Goal: Transaction & Acquisition: Book appointment/travel/reservation

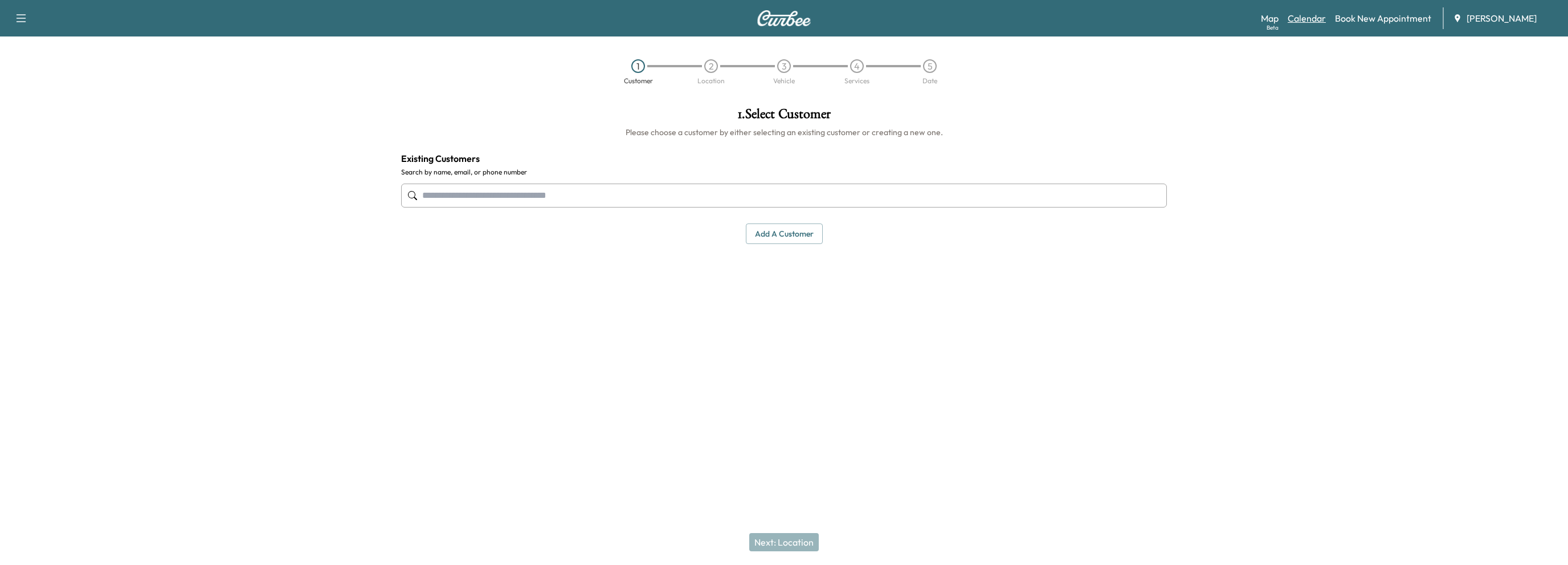
click at [1314, 22] on link "Calendar" at bounding box center [1307, 18] width 38 height 13
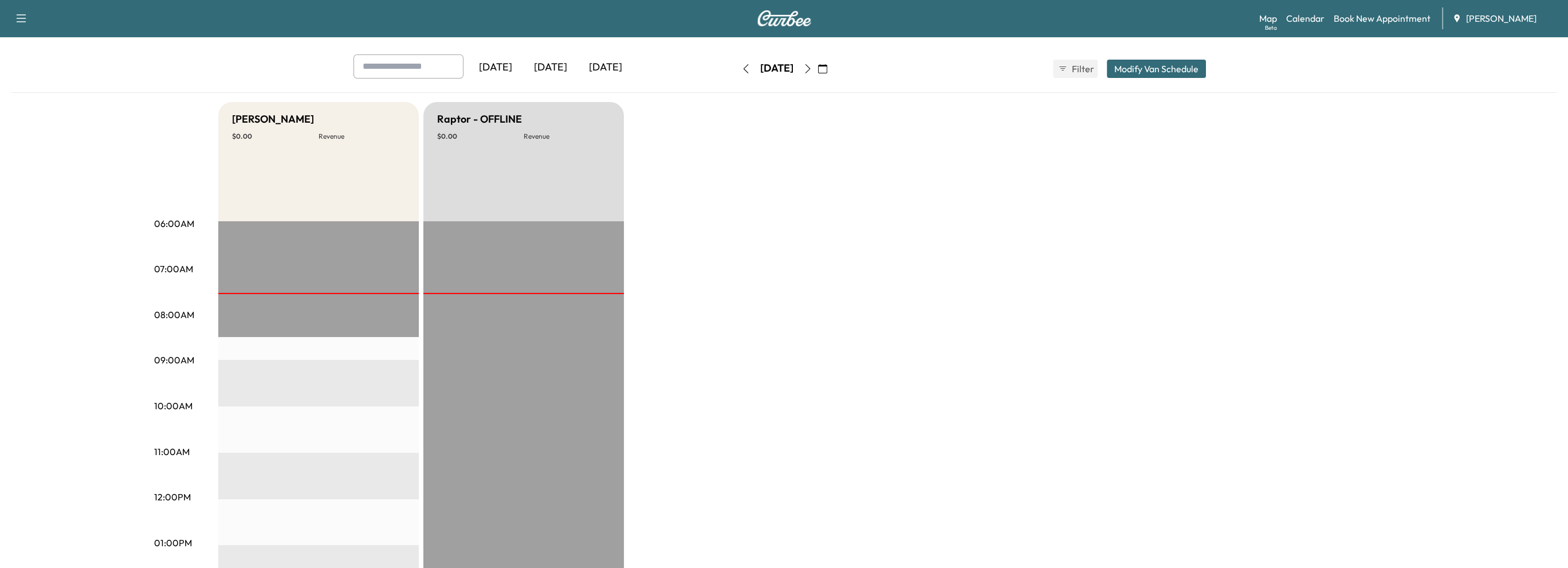
scroll to position [172, 0]
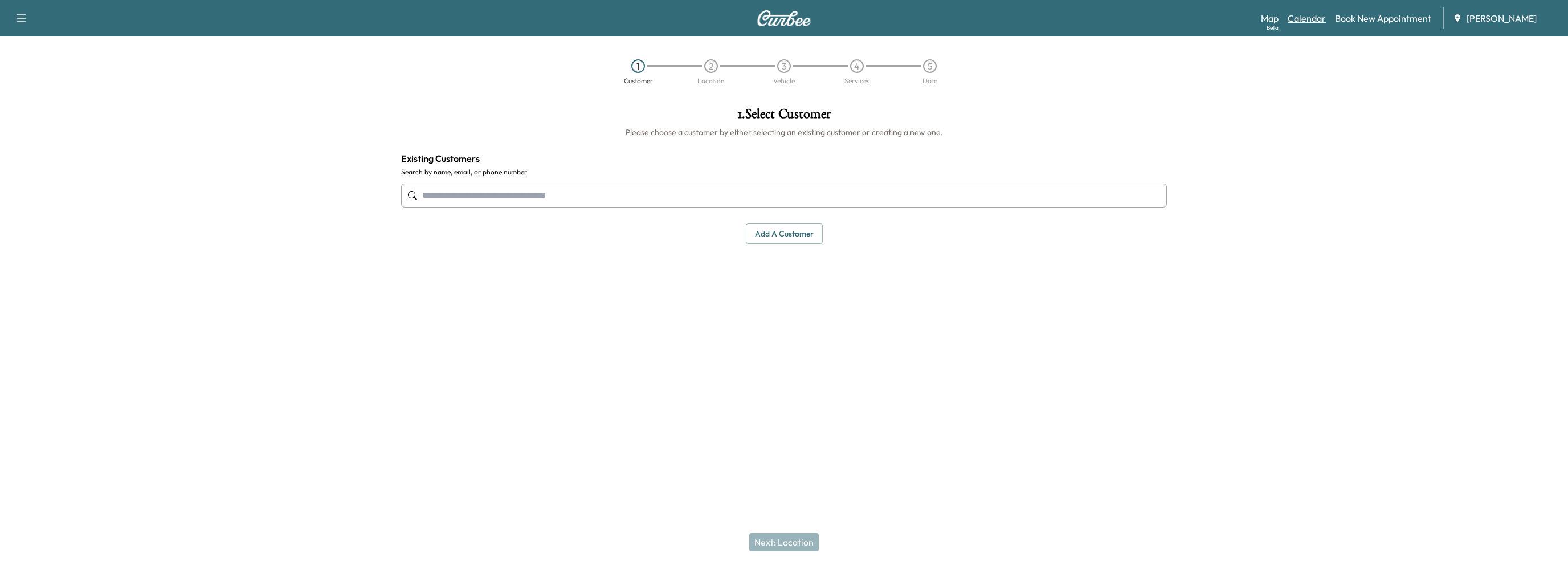
click at [1299, 18] on link "Calendar" at bounding box center [1307, 18] width 38 height 13
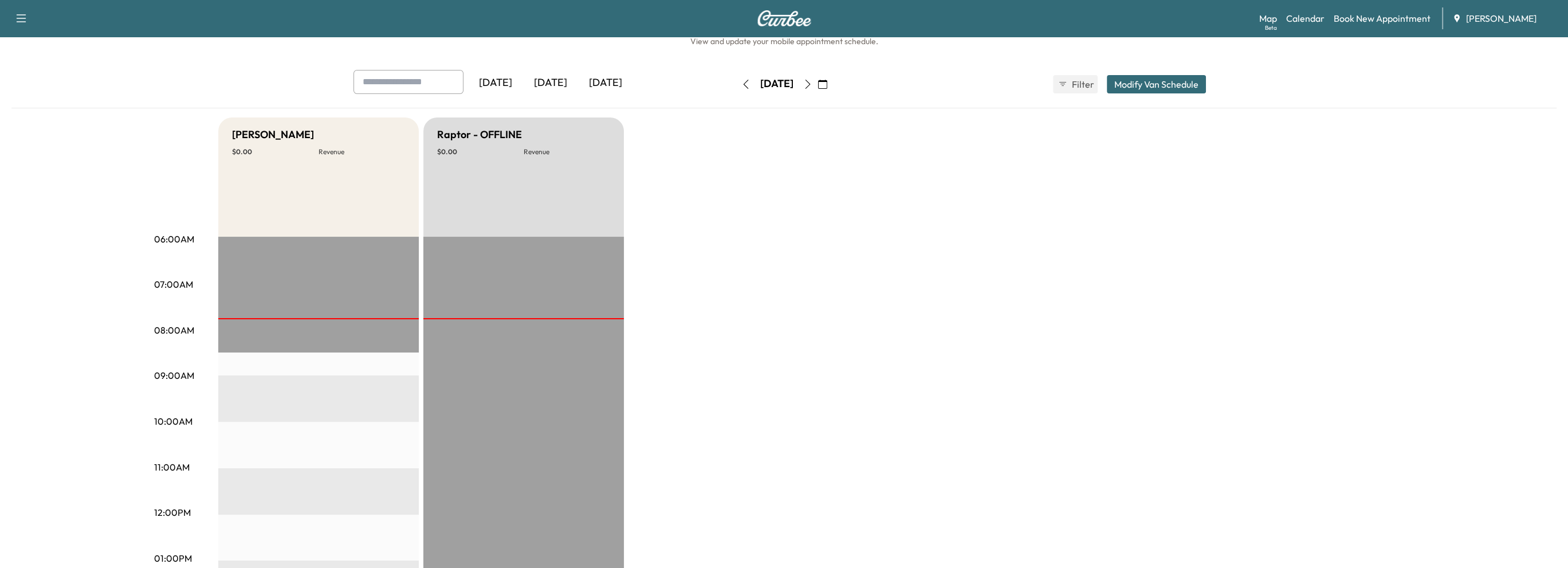
scroll to position [57, 0]
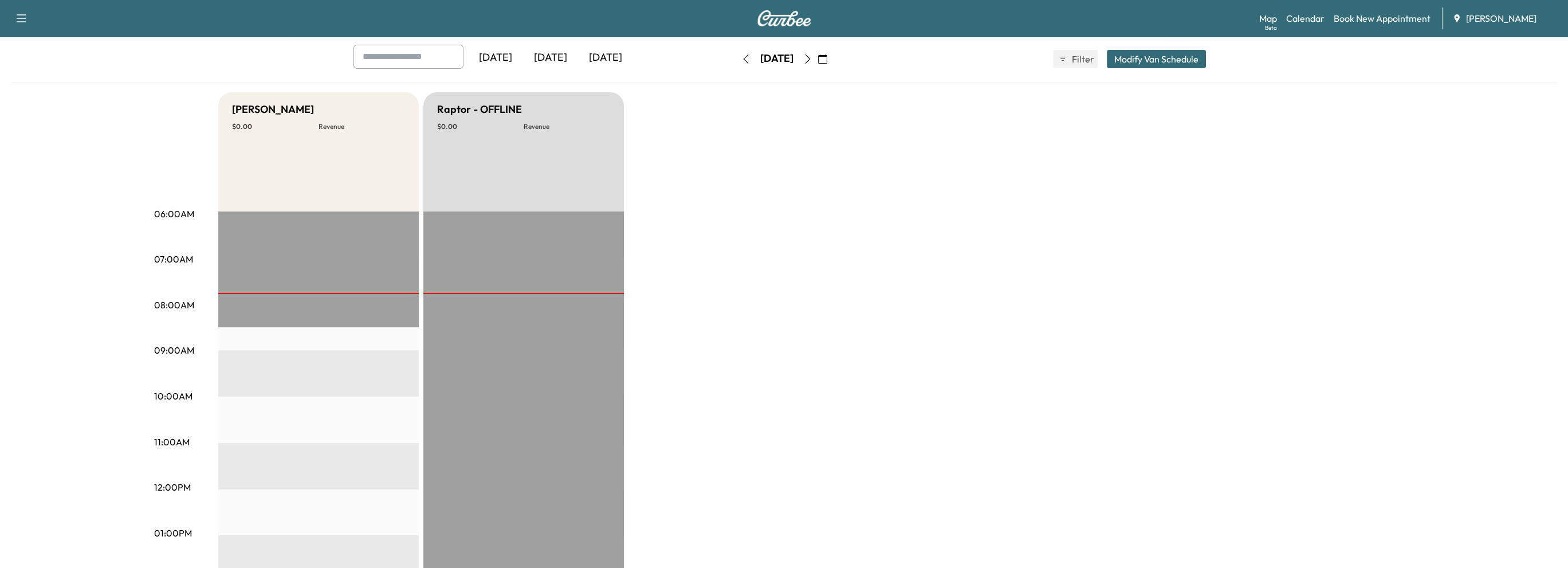
click at [813, 58] on icon "button" at bounding box center [808, 59] width 10 height 10
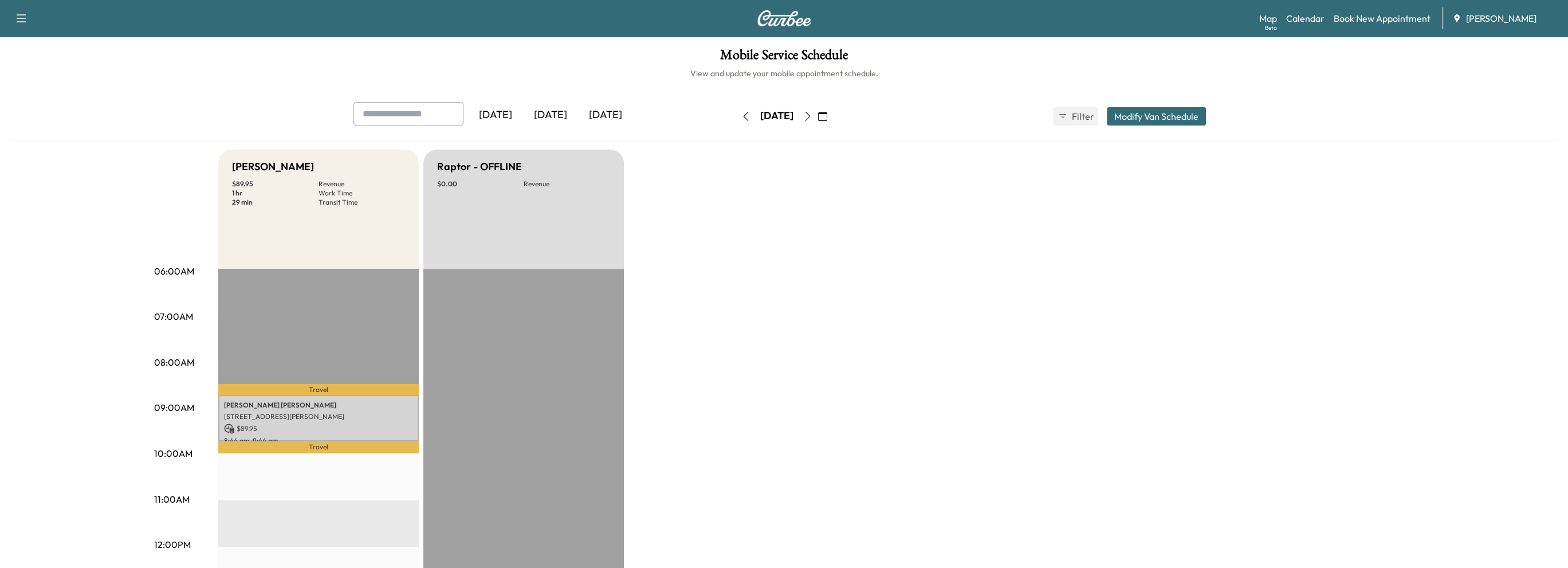
click at [813, 112] on icon "button" at bounding box center [808, 116] width 10 height 10
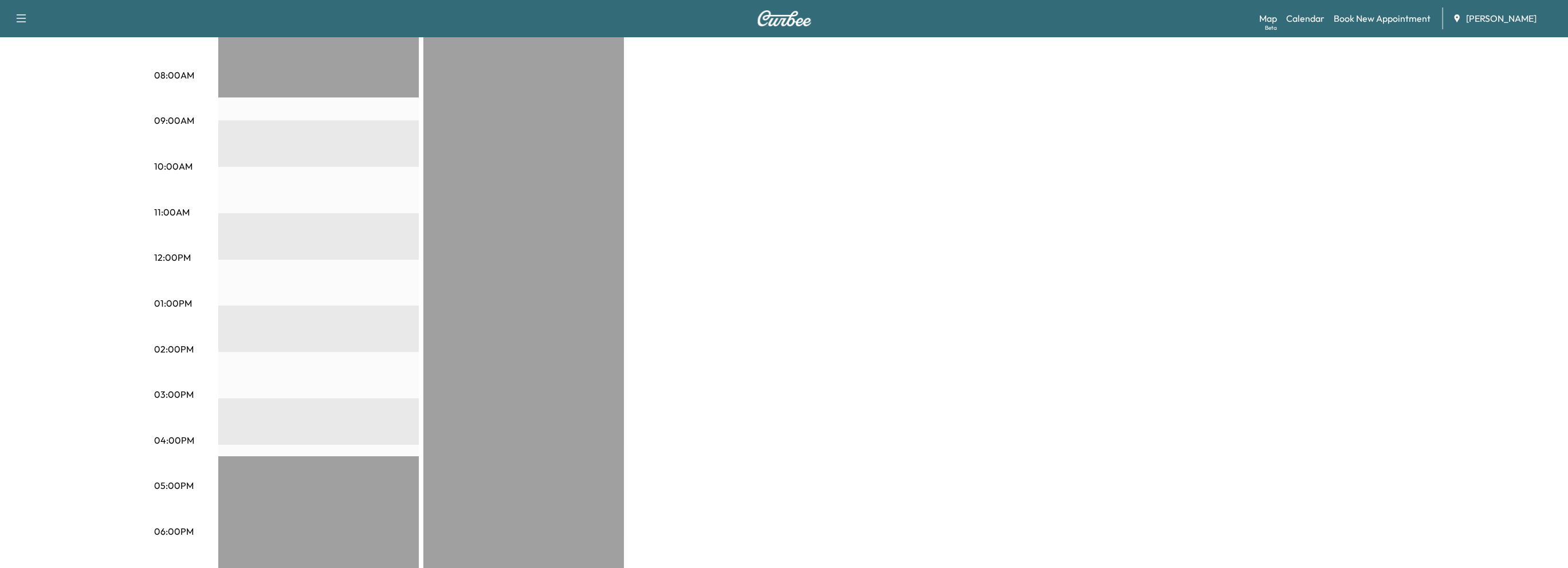
scroll to position [57, 0]
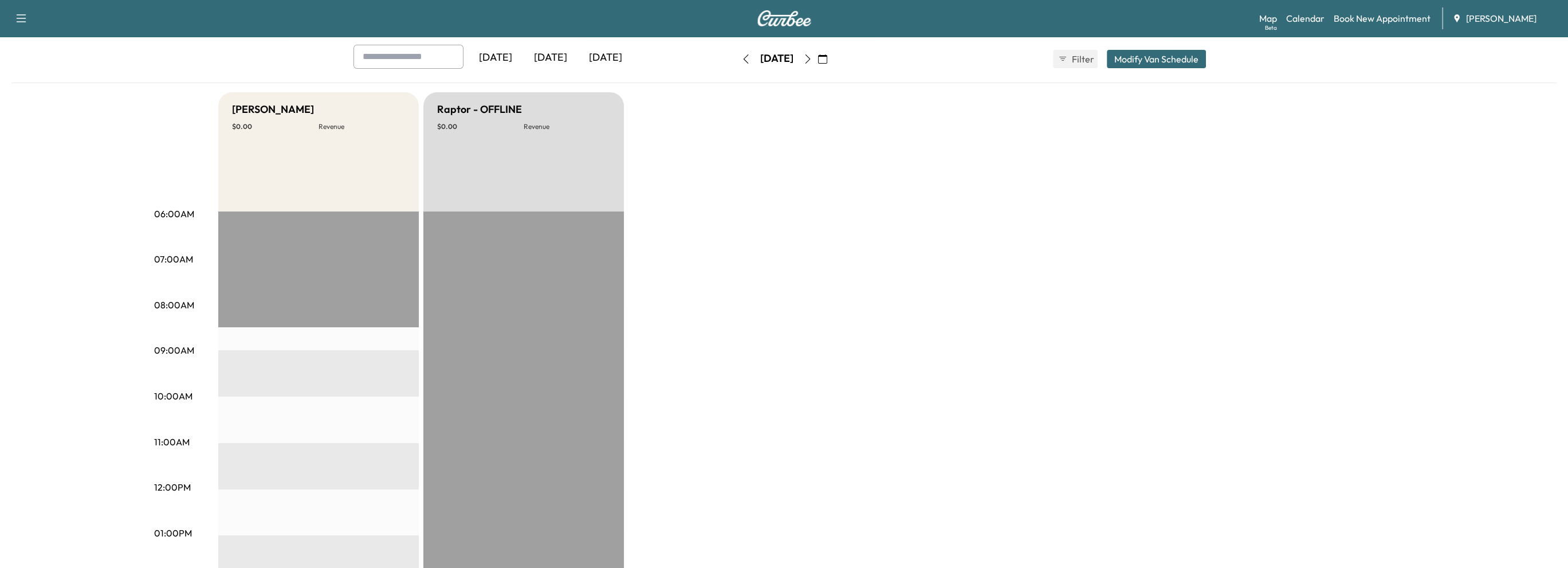
click at [813, 58] on icon "button" at bounding box center [808, 59] width 10 height 10
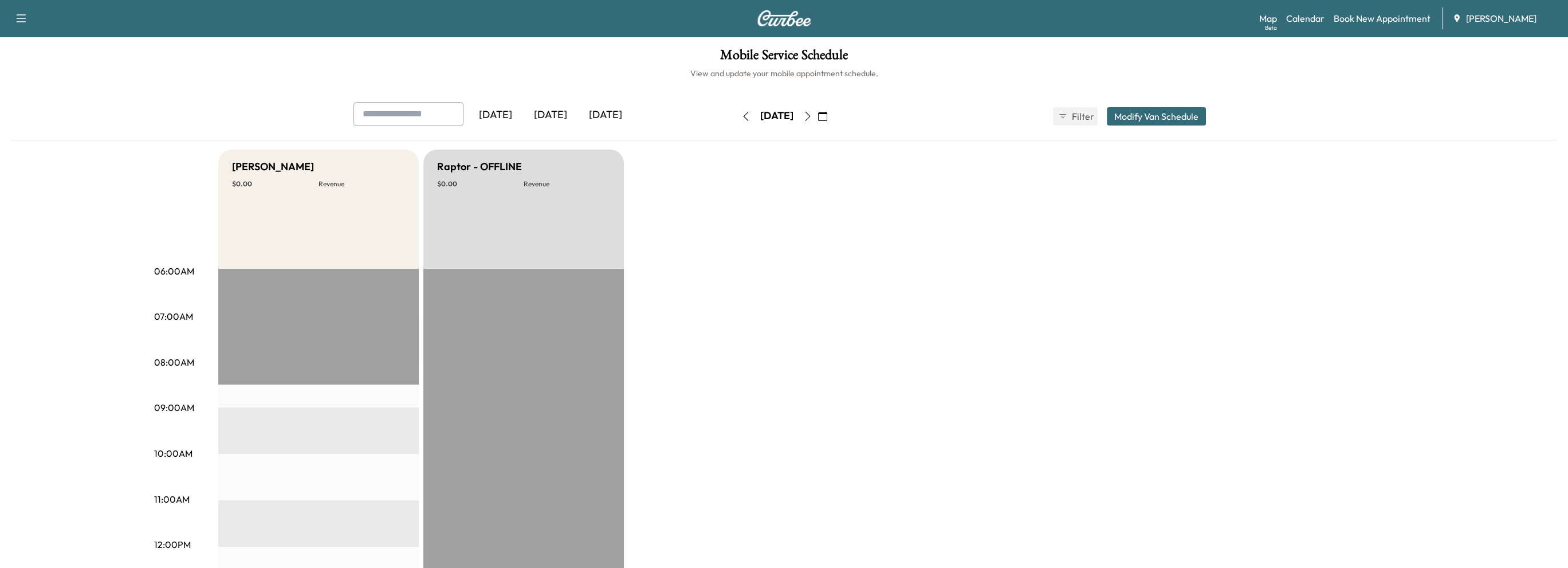
click at [741, 112] on icon "button" at bounding box center [746, 116] width 10 height 10
click at [736, 112] on button "button" at bounding box center [746, 115] width 19 height 18
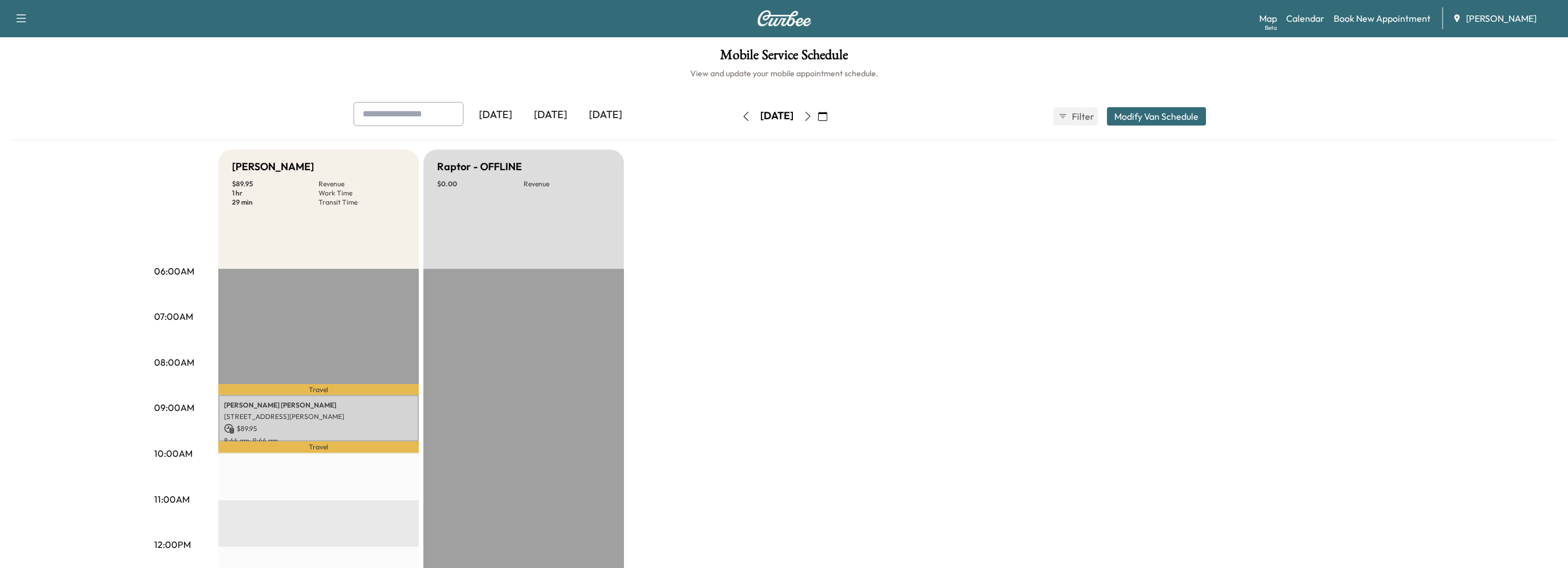
click at [736, 111] on div "Wednesday, August 20" at bounding box center [776, 115] width 81 height 18
click at [741, 117] on icon "button" at bounding box center [746, 116] width 10 height 10
